Goal: Information Seeking & Learning: Learn about a topic

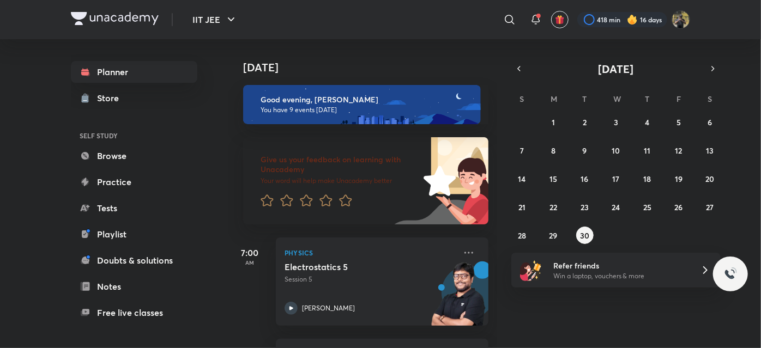
scroll to position [804, 0]
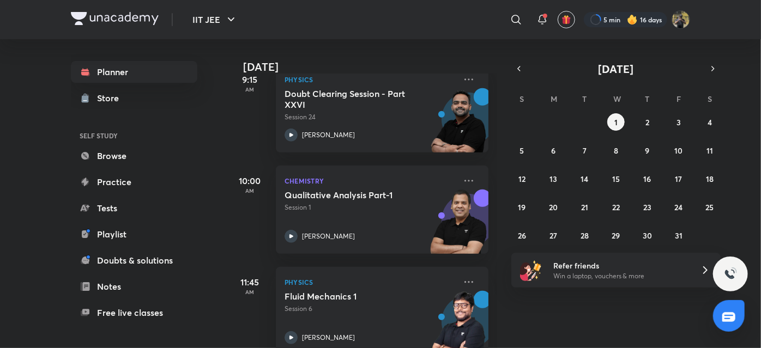
scroll to position [378, 0]
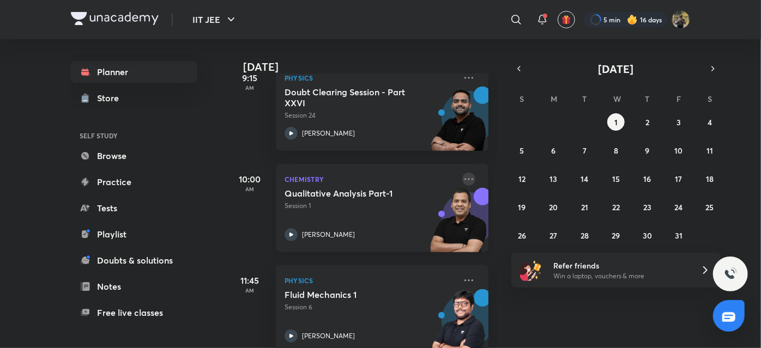
click at [464, 179] on icon at bounding box center [468, 179] width 9 height 2
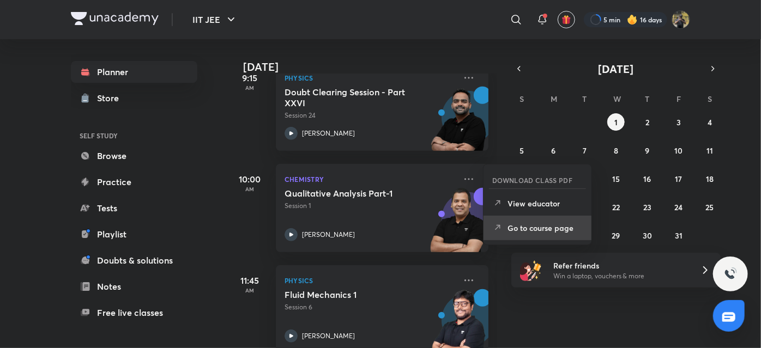
click at [517, 226] on p "Go to course page" at bounding box center [544, 227] width 75 height 11
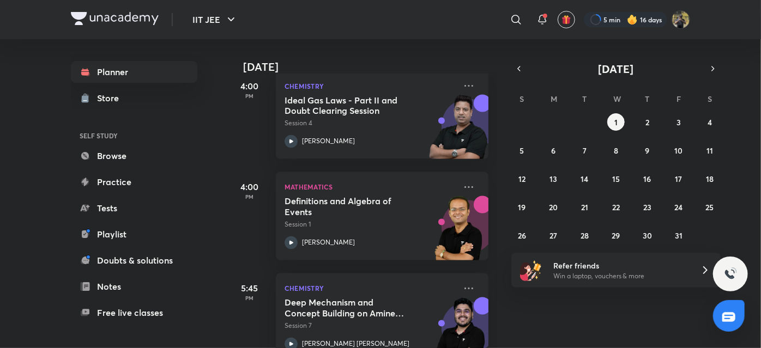
scroll to position [978, 0]
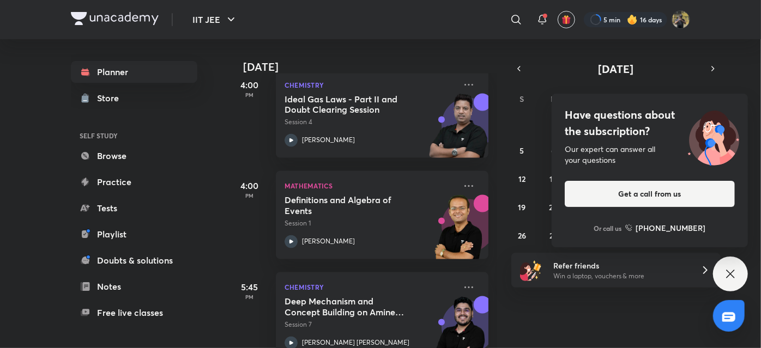
click at [729, 271] on icon at bounding box center [729, 273] width 13 height 13
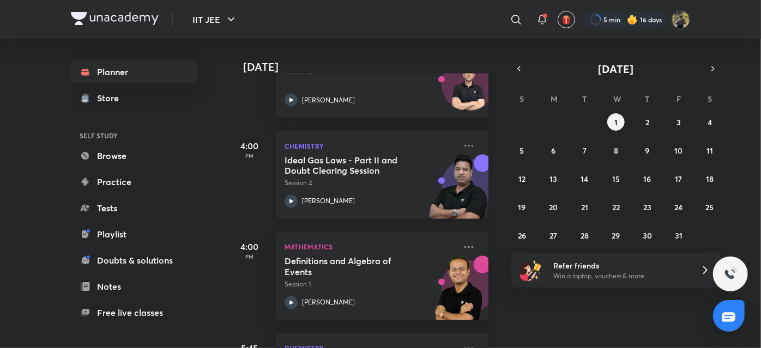
scroll to position [909, 0]
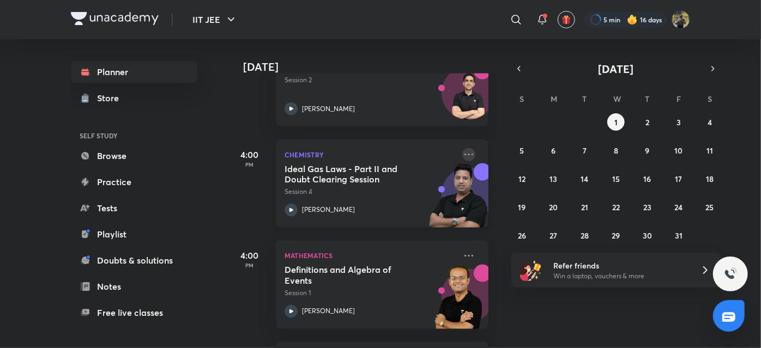
click at [462, 151] on icon at bounding box center [468, 154] width 13 height 13
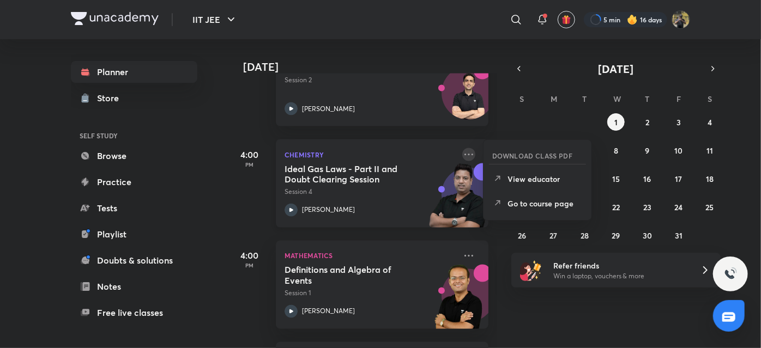
click at [462, 150] on icon at bounding box center [468, 154] width 13 height 13
click at [527, 306] on div "[DATE] Good morning, [PERSON_NAME] You have 14 events [DATE] Give us your feedb…" at bounding box center [493, 193] width 531 height 309
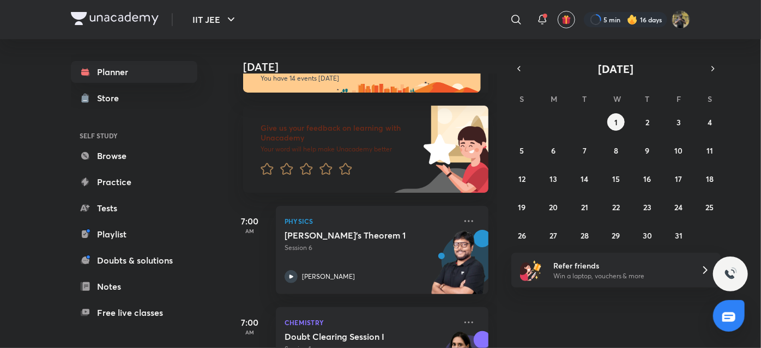
scroll to position [0, 0]
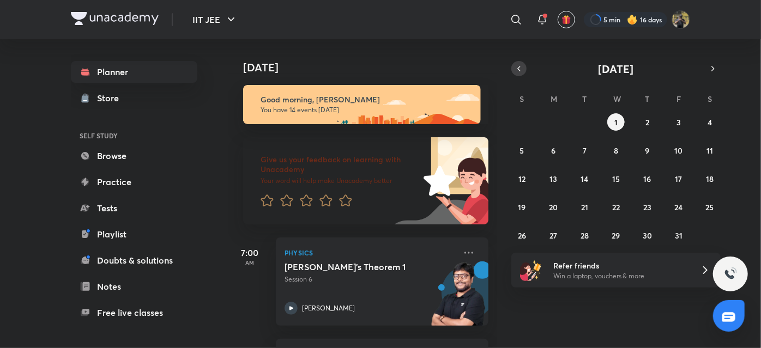
click at [520, 65] on icon "button" at bounding box center [518, 69] width 9 height 10
click at [587, 233] on abbr "30" at bounding box center [584, 235] width 9 height 10
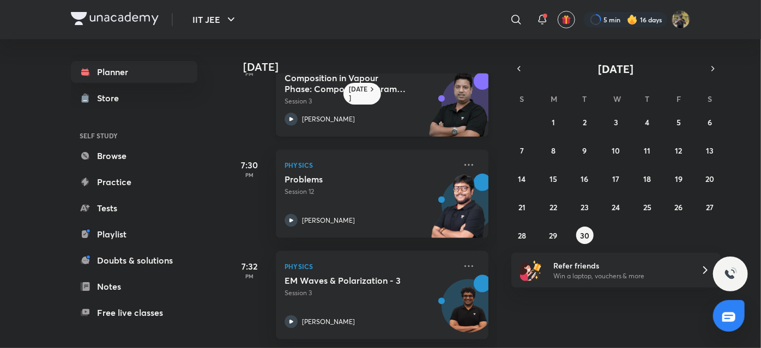
scroll to position [654, 0]
click at [463, 260] on icon at bounding box center [468, 266] width 13 height 13
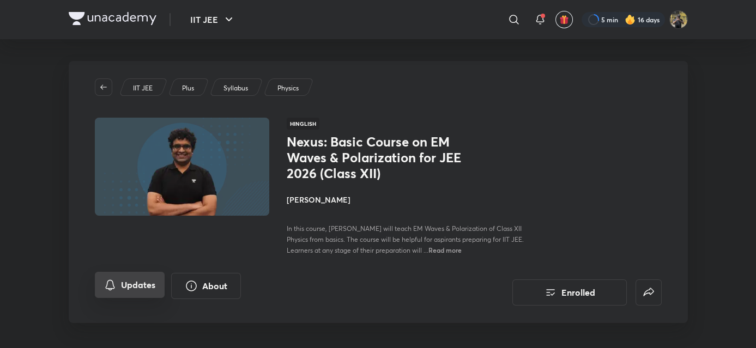
click at [127, 288] on button "Updates" at bounding box center [130, 285] width 70 height 26
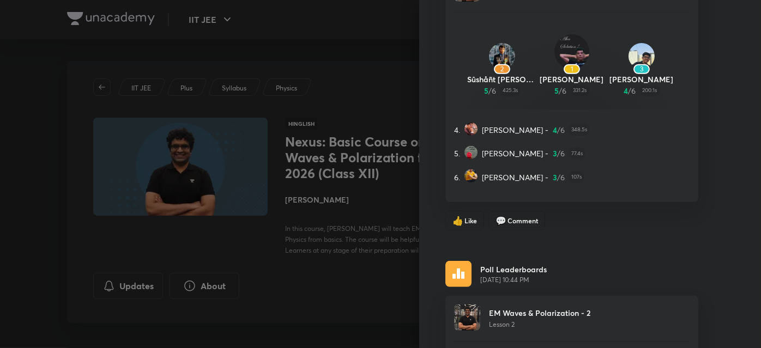
scroll to position [199, 0]
click at [552, 174] on span "3" at bounding box center [554, 177] width 4 height 11
click at [514, 220] on span "Comment" at bounding box center [522, 221] width 31 height 10
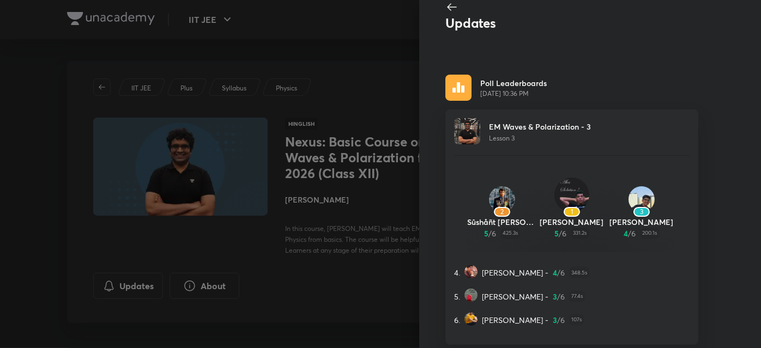
scroll to position [0, 0]
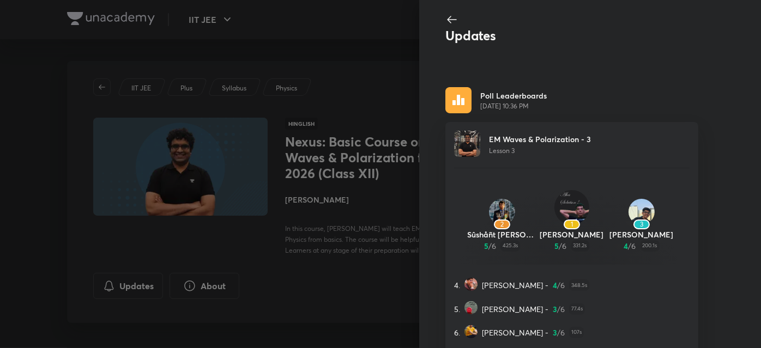
click at [445, 15] on icon at bounding box center [451, 19] width 13 height 13
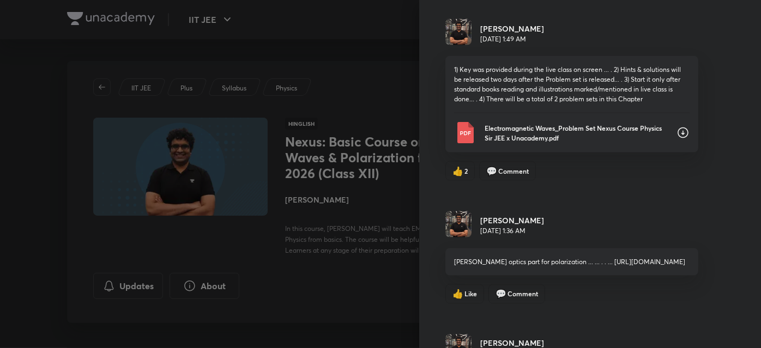
scroll to position [772, 0]
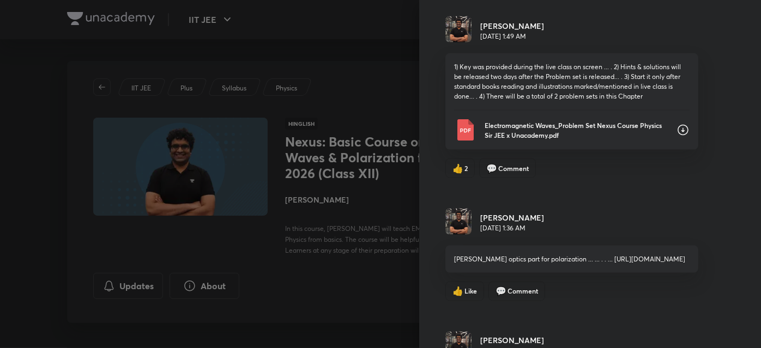
click at [583, 124] on p "Electromagnetic Waves_Problem Set Nexus Course Physics Sir JEE x Unacademy.pdf" at bounding box center [575, 130] width 183 height 20
